Goal: Task Accomplishment & Management: Use online tool/utility

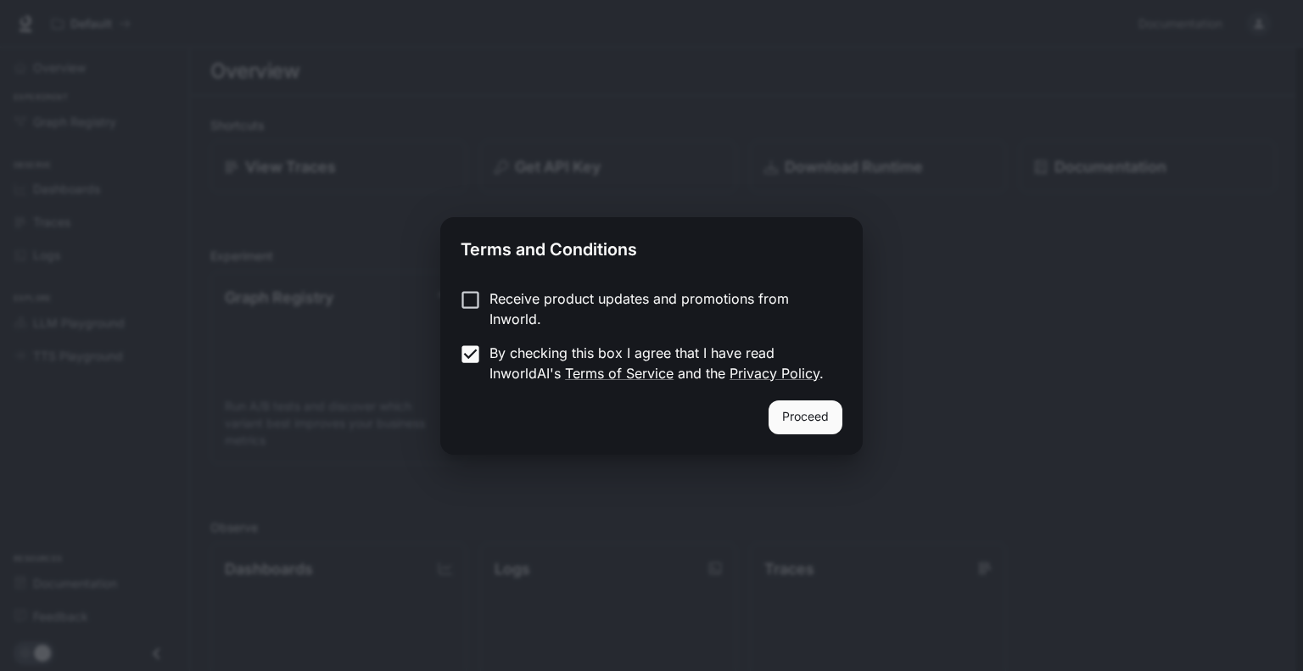
click at [801, 417] on button "Proceed" at bounding box center [806, 418] width 74 height 34
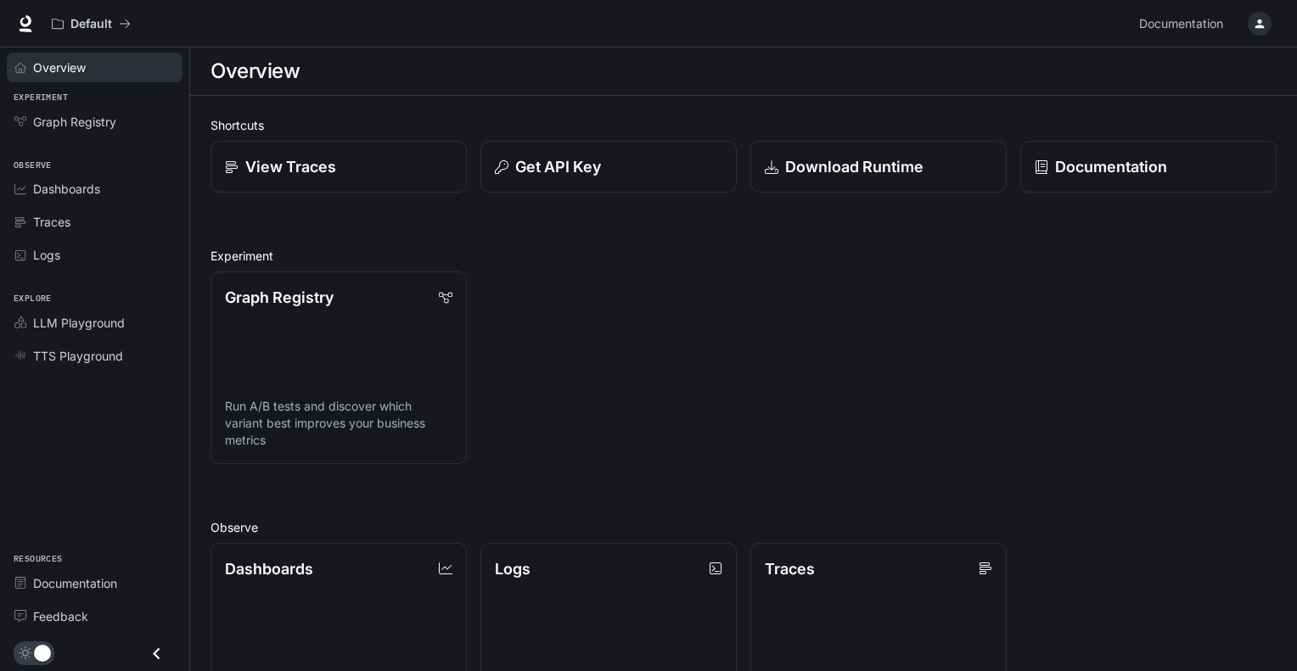
click at [58, 65] on span "Overview" at bounding box center [59, 68] width 53 height 18
click at [400, 174] on div "View Traces" at bounding box center [339, 166] width 230 height 23
